Goal: Complete application form

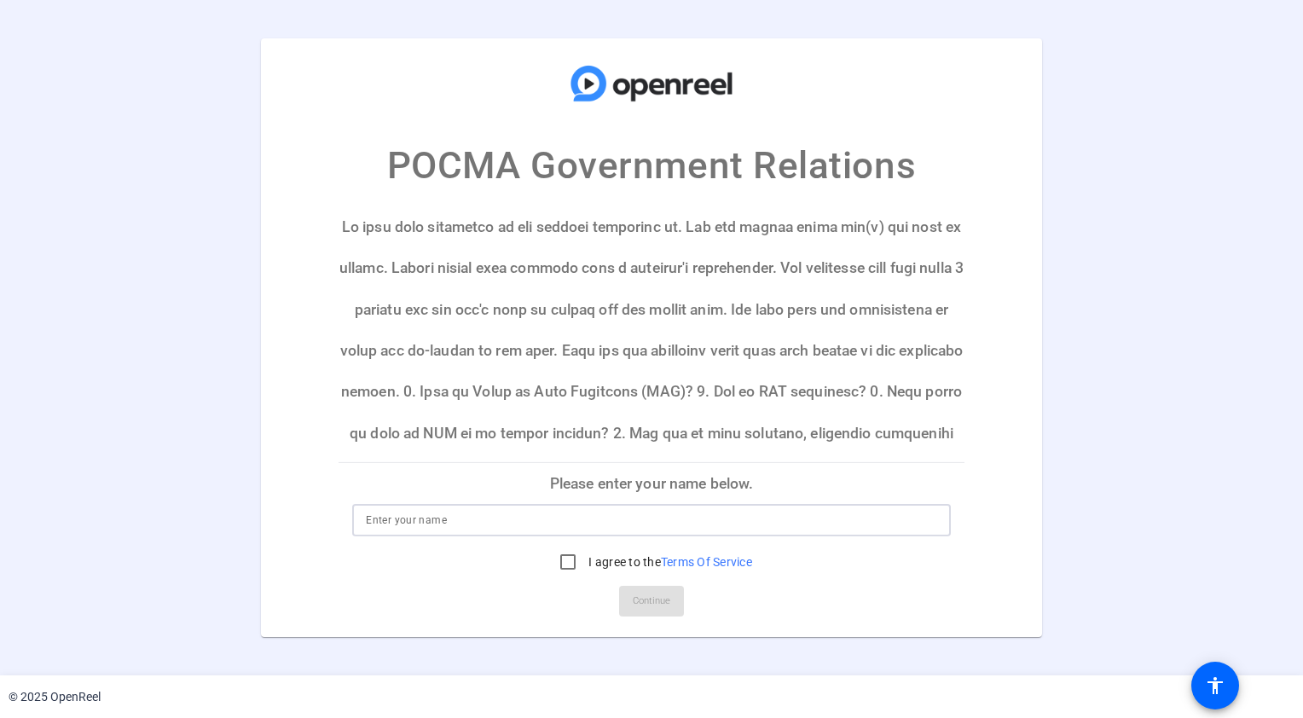
click at [428, 525] on input at bounding box center [651, 520] width 571 height 20
type input "[DEMOGRAPHIC_DATA][PERSON_NAME]"
click at [568, 564] on input "I agree to the Terms Of Service" at bounding box center [568, 562] width 34 height 34
checkbox input "true"
click at [628, 596] on span at bounding box center [651, 601] width 65 height 41
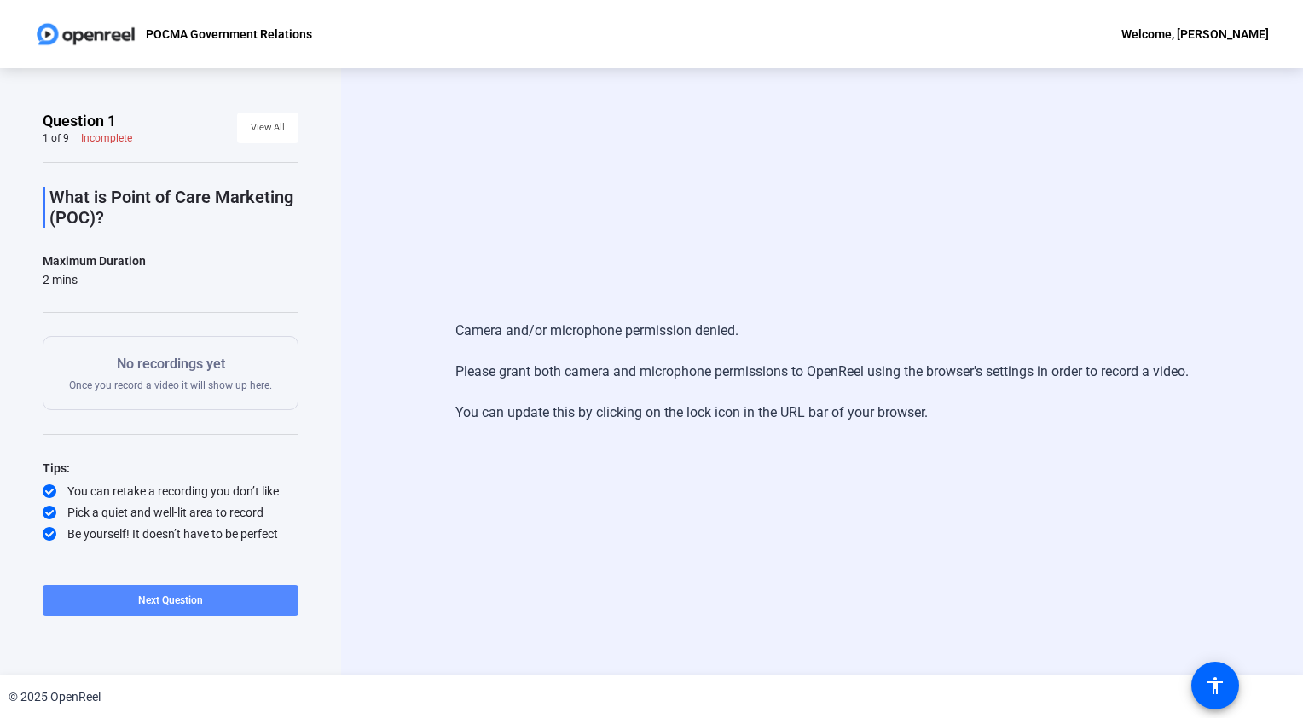
click at [172, 600] on span "Next Question" at bounding box center [170, 600] width 65 height 12
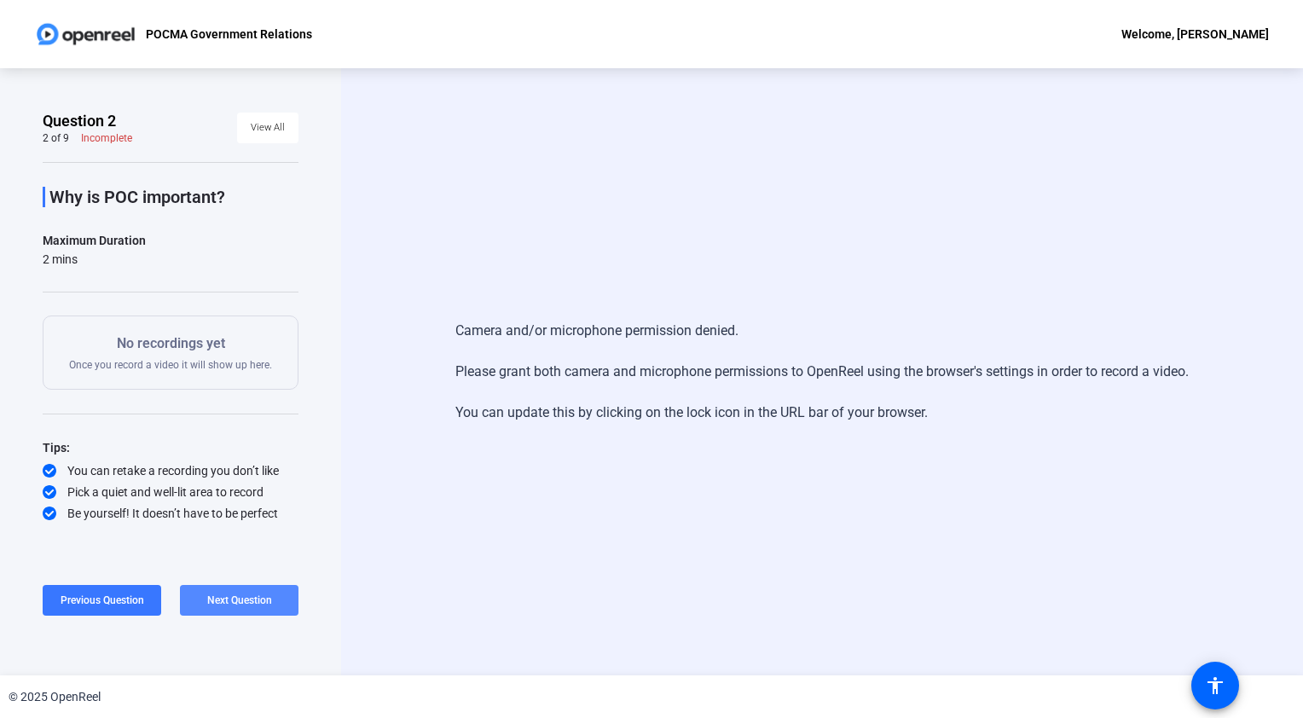
click at [226, 599] on span "Next Question" at bounding box center [239, 600] width 65 height 12
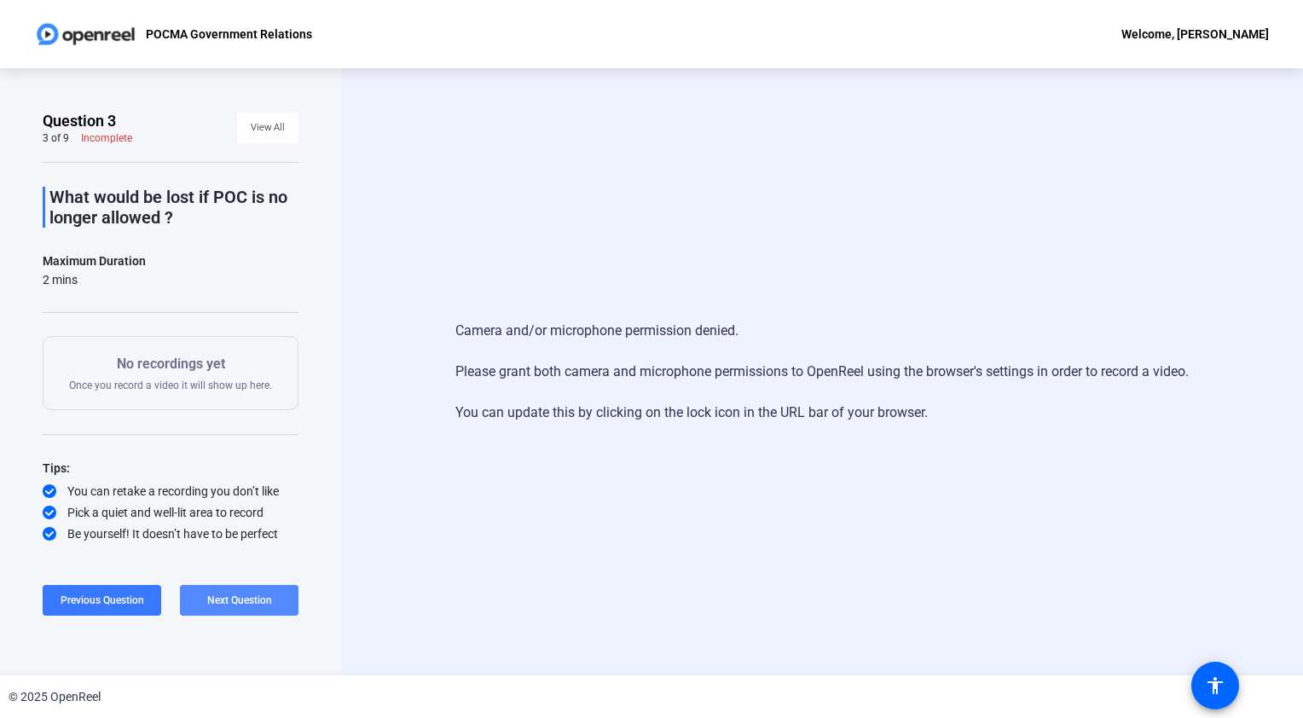
click at [226, 599] on span "Next Question" at bounding box center [239, 600] width 65 height 12
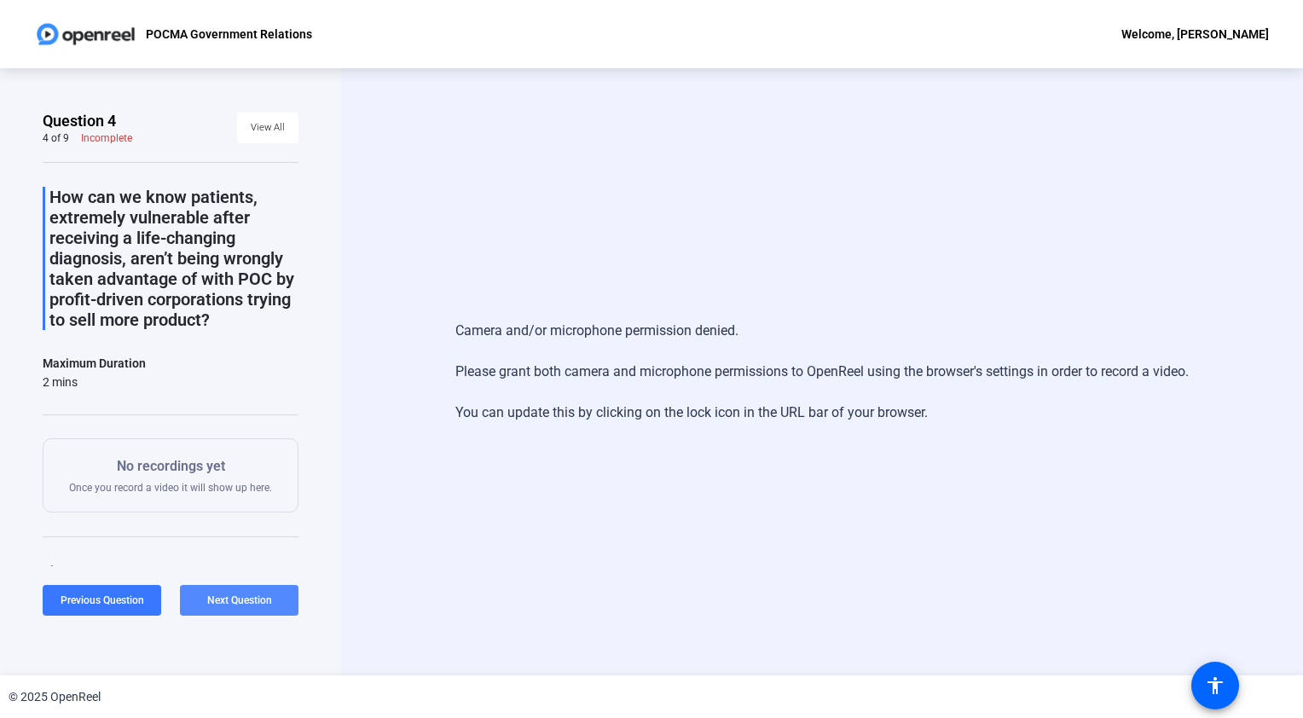
click at [226, 599] on span "Next Question" at bounding box center [239, 600] width 65 height 12
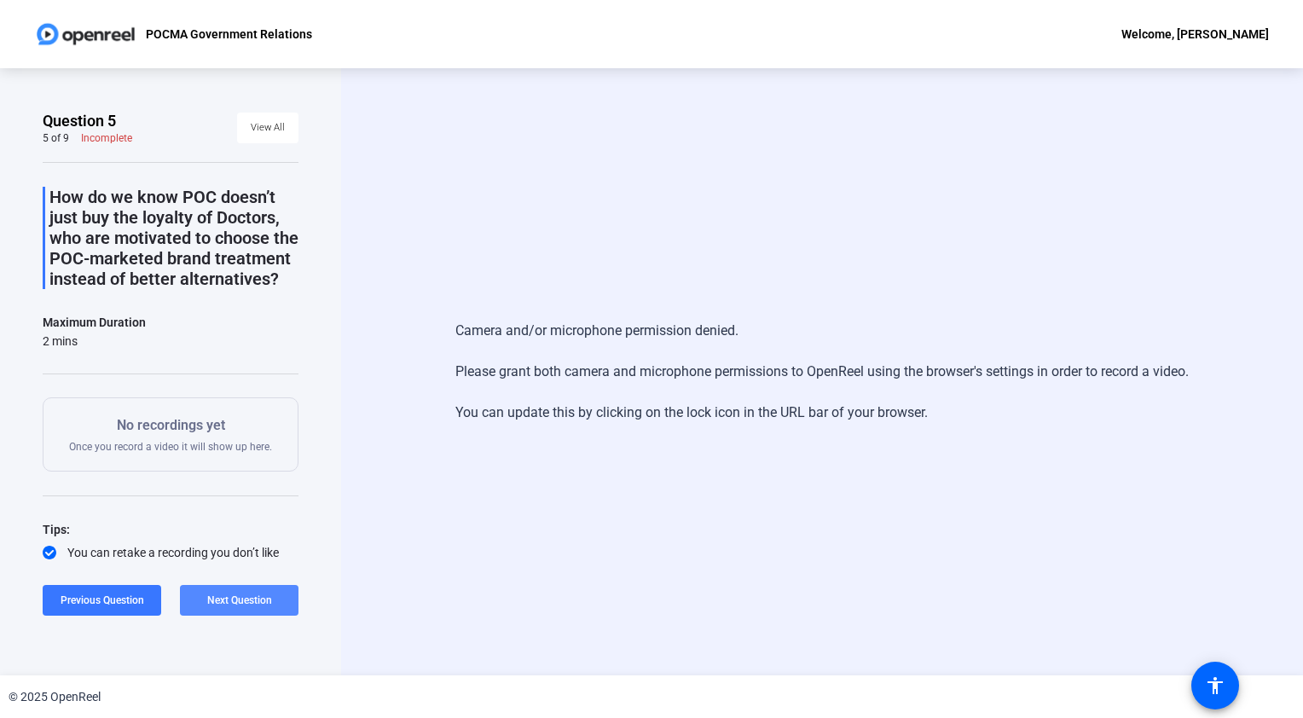
click at [226, 599] on span "Next Question" at bounding box center [239, 600] width 65 height 12
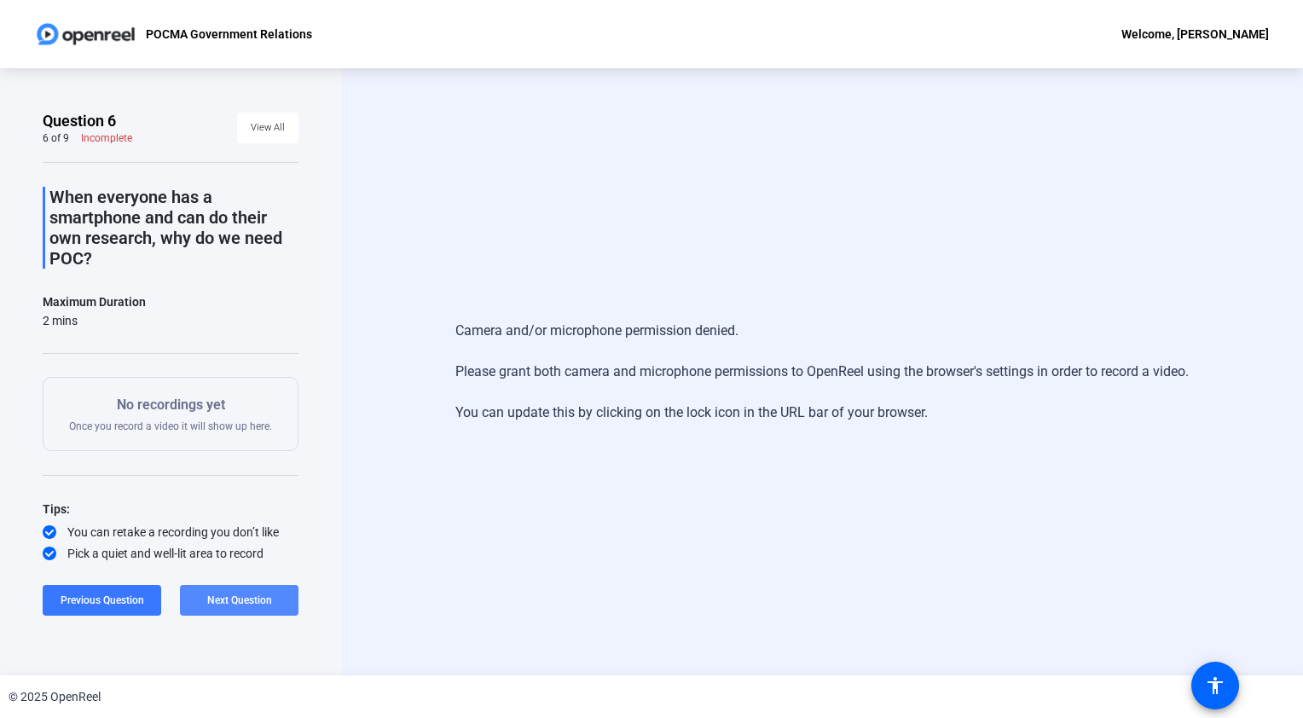
click at [226, 599] on span "Next Question" at bounding box center [239, 600] width 65 height 12
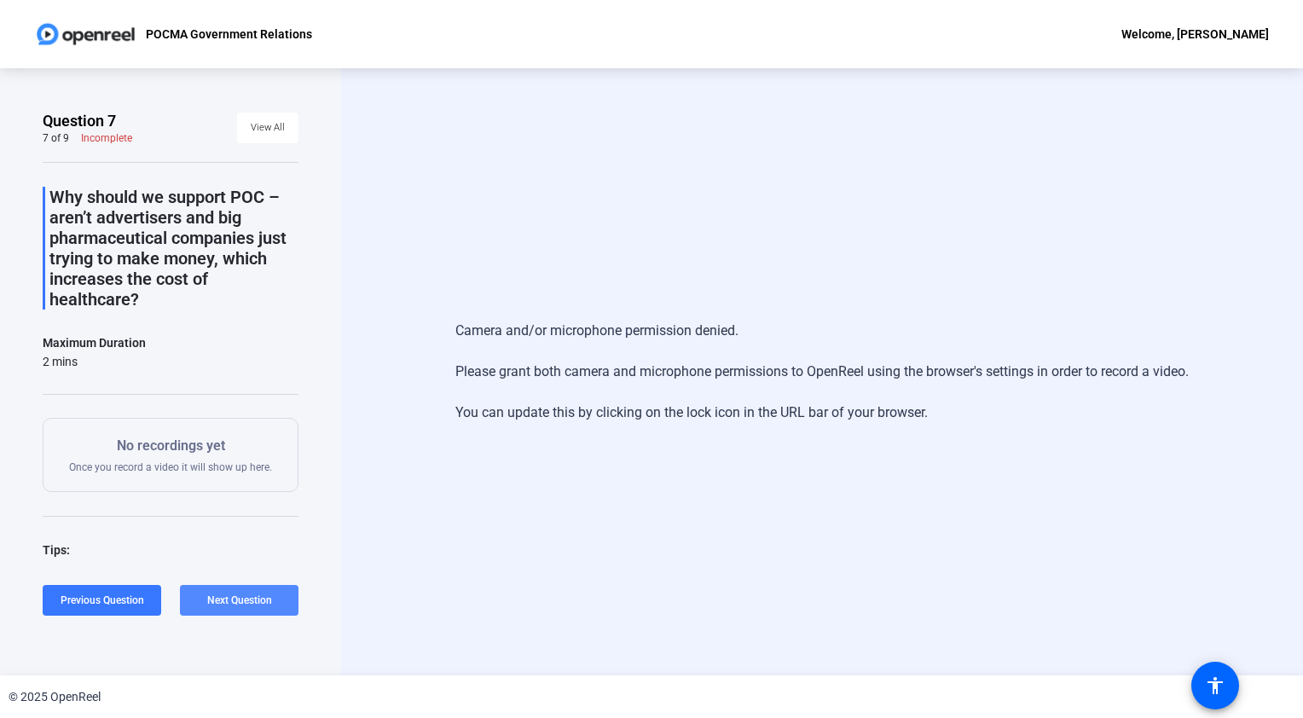
click at [226, 599] on span "Next Question" at bounding box center [239, 600] width 65 height 12
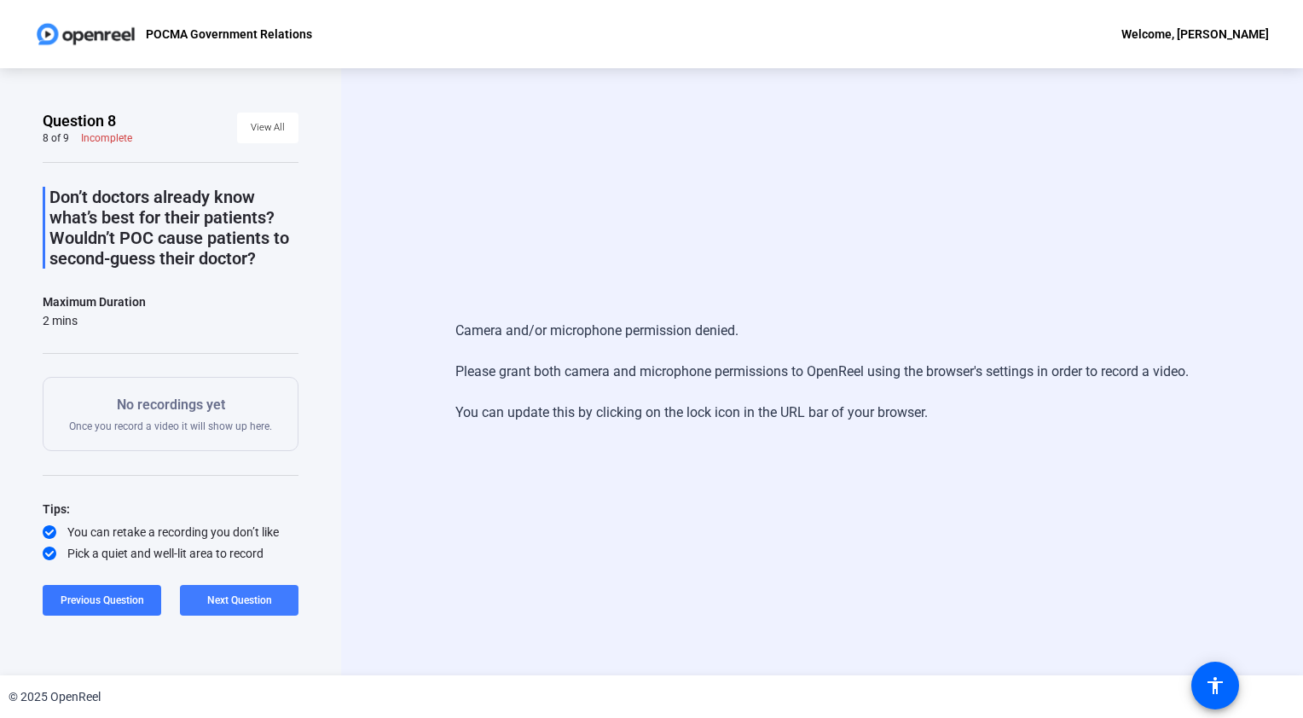
click at [226, 599] on span "Next Question" at bounding box center [239, 600] width 65 height 12
